Goal: Task Accomplishment & Management: Use online tool/utility

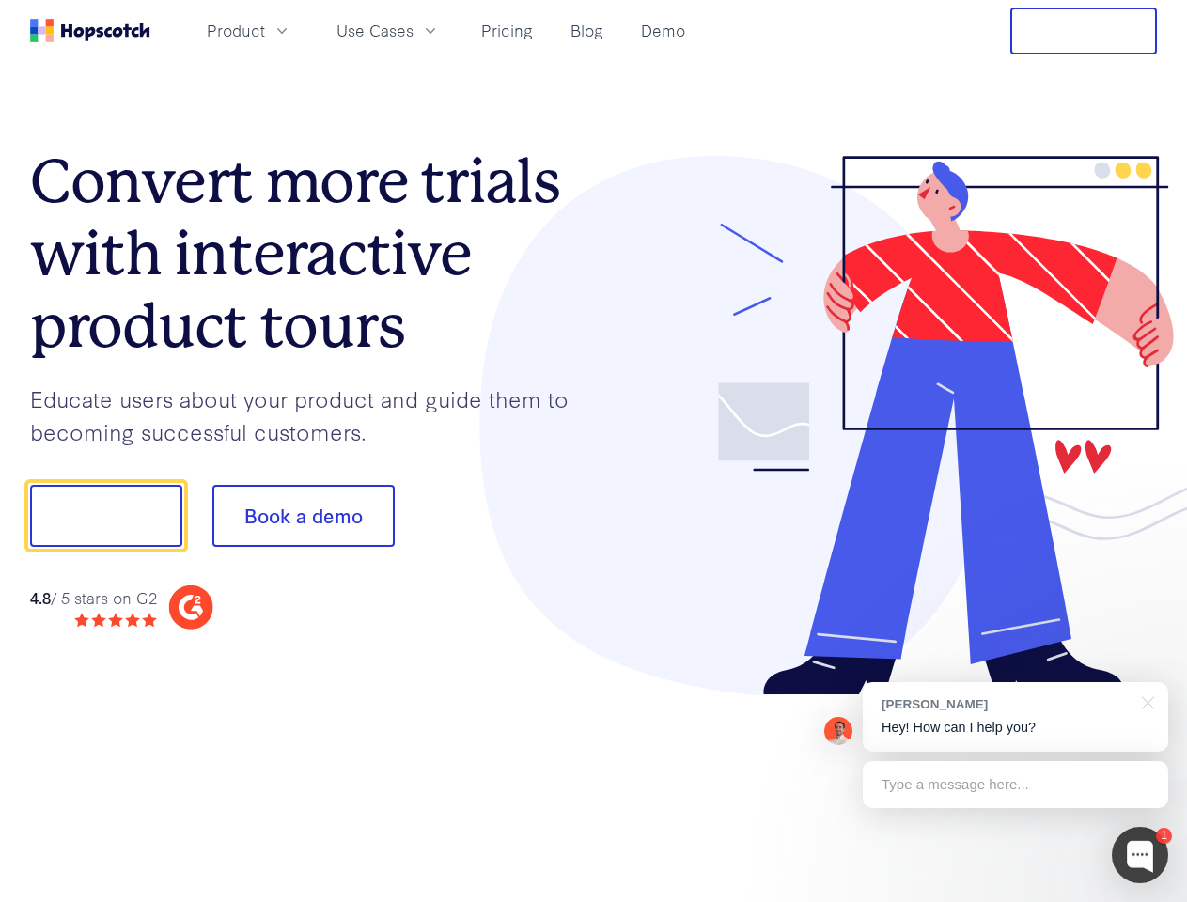
click at [594, 451] on div at bounding box center [876, 426] width 564 height 540
click at [265, 30] on span "Product" at bounding box center [236, 30] width 58 height 23
click at [414, 30] on span "Use Cases" at bounding box center [374, 30] width 77 height 23
click at [1084, 31] on button "Free Trial" at bounding box center [1083, 31] width 147 height 47
click at [105, 516] on button "Show me!" at bounding box center [106, 516] width 152 height 62
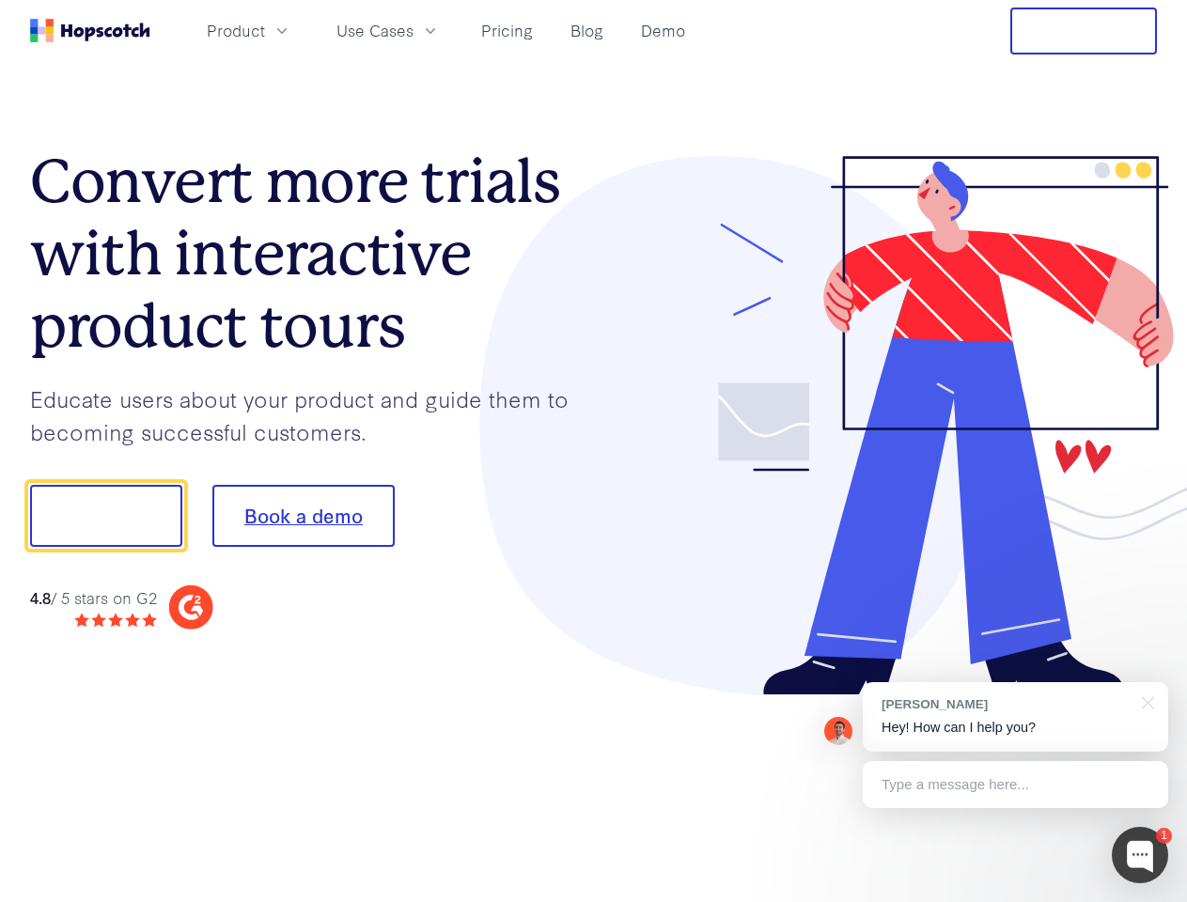
click at [303, 516] on button "Book a demo" at bounding box center [303, 516] width 182 height 62
click at [1140, 855] on div at bounding box center [1140, 855] width 56 height 56
click at [1015, 717] on div "[PERSON_NAME] Hey! How can I help you?" at bounding box center [1015, 717] width 305 height 70
click at [1145, 701] on div at bounding box center [992, 513] width 352 height 627
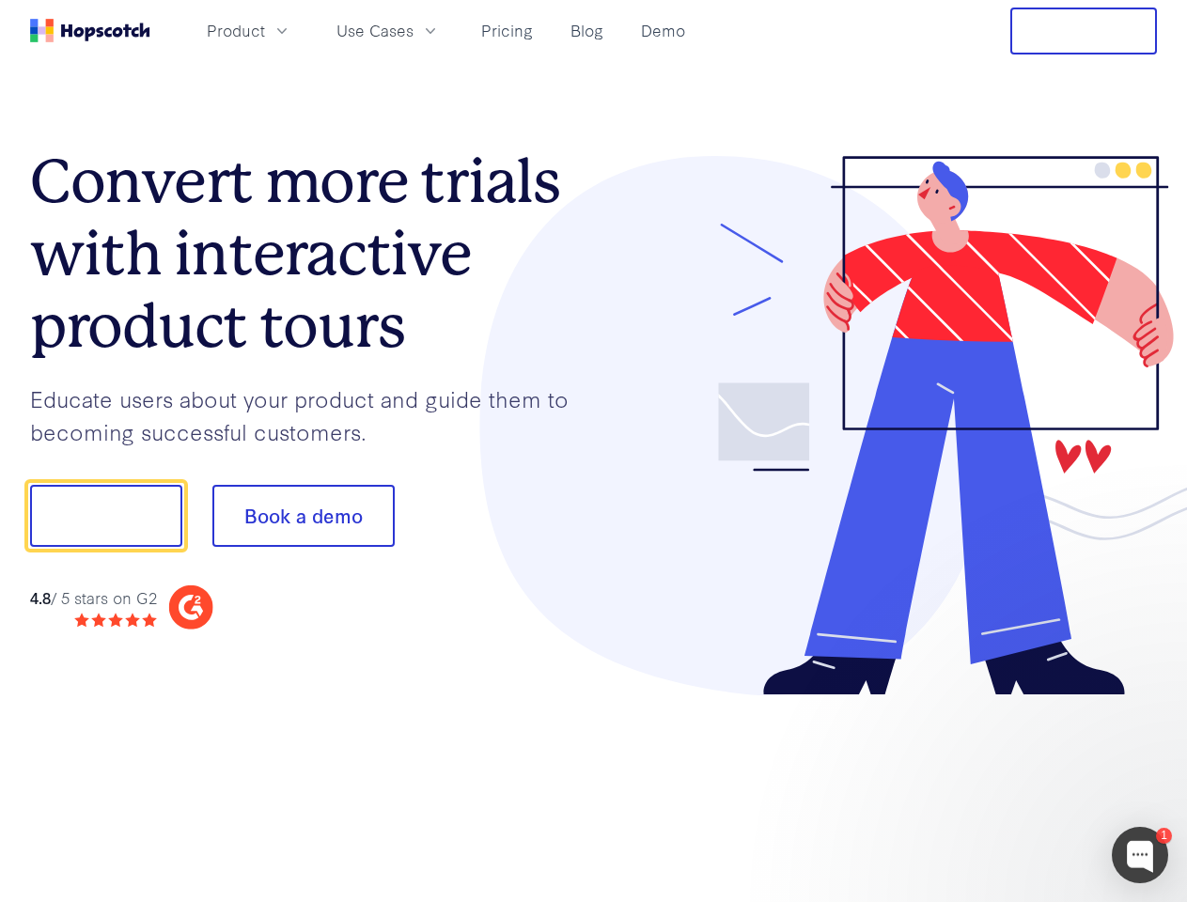
click at [1015, 785] on div at bounding box center [992, 639] width 352 height 375
